Goal: Transaction & Acquisition: Purchase product/service

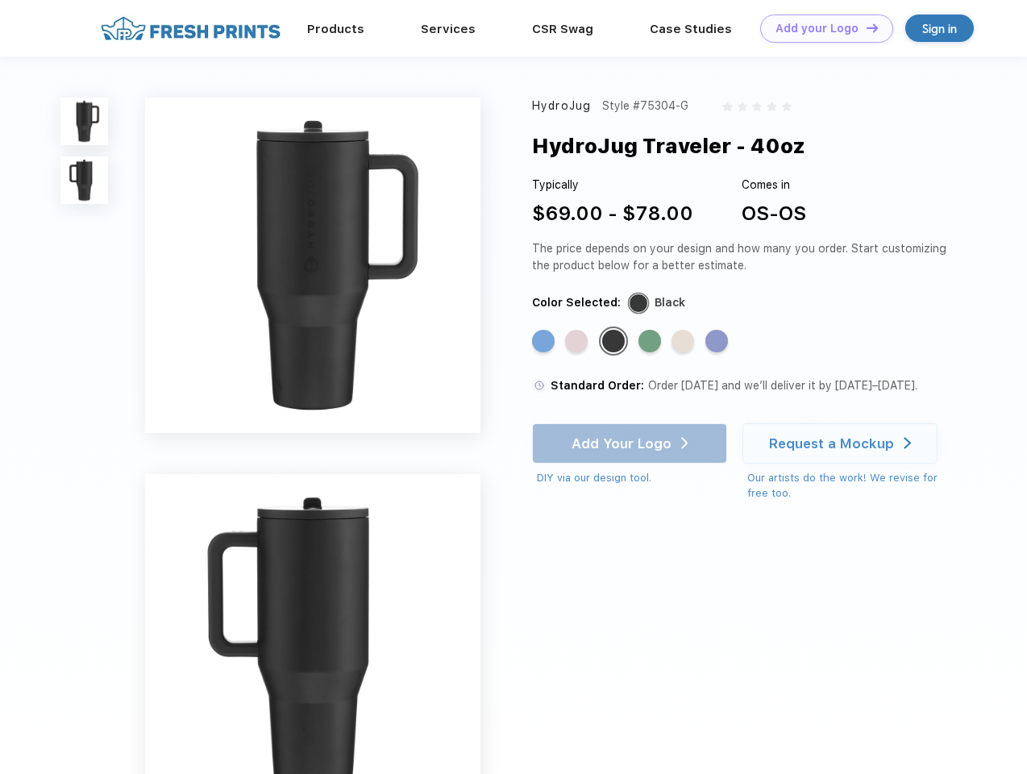
click at [821, 28] on link "Add your Logo Design Tool" at bounding box center [826, 29] width 133 height 28
click at [0, 0] on div "Design Tool" at bounding box center [0, 0] width 0 height 0
click at [865, 27] on link "Add your Logo Design Tool" at bounding box center [826, 29] width 133 height 28
click at [85, 121] on img at bounding box center [84, 122] width 48 height 48
click at [85, 181] on img at bounding box center [84, 180] width 48 height 48
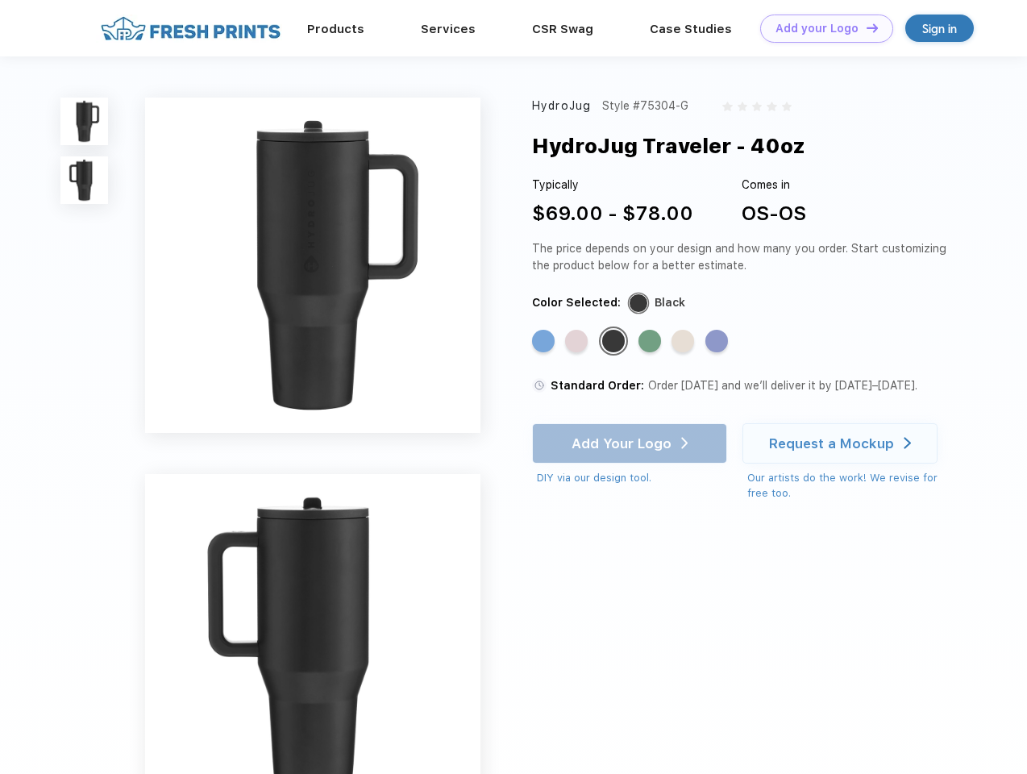
click at [545, 342] on div "Standard Color" at bounding box center [543, 341] width 23 height 23
click at [578, 342] on div "Standard Color" at bounding box center [576, 341] width 23 height 23
click at [615, 342] on div "Standard Color" at bounding box center [613, 341] width 23 height 23
click at [651, 342] on div "Standard Color" at bounding box center [650, 341] width 23 height 23
click at [685, 342] on div "Standard Color" at bounding box center [683, 341] width 23 height 23
